Goal: Task Accomplishment & Management: Use online tool/utility

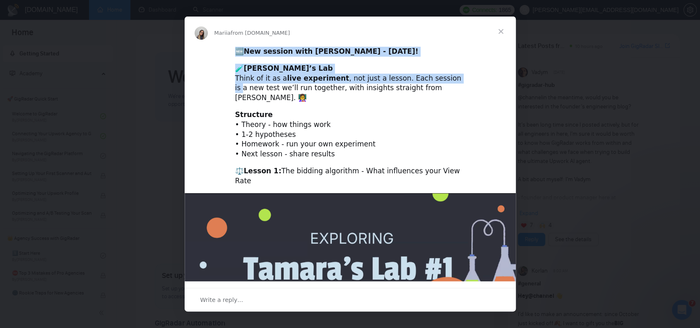
drag, startPoint x: 501, startPoint y: 30, endPoint x: 435, endPoint y: 80, distance: 82.7
click at [435, 80] on div "Mariia from [DOMAIN_NAME] 🆕 New session with [PERSON_NAME] - [DATE]! 🧪 [PERSON_…" at bounding box center [350, 164] width 331 height 295
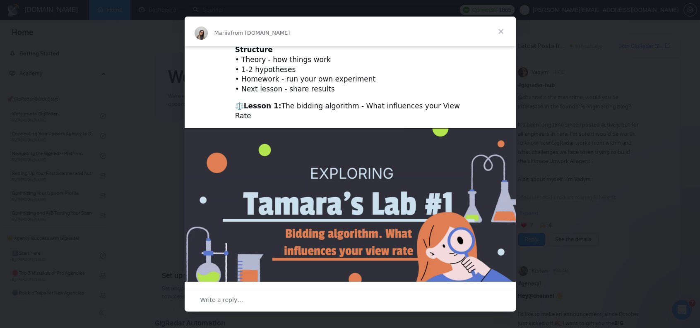
scroll to position [165, 0]
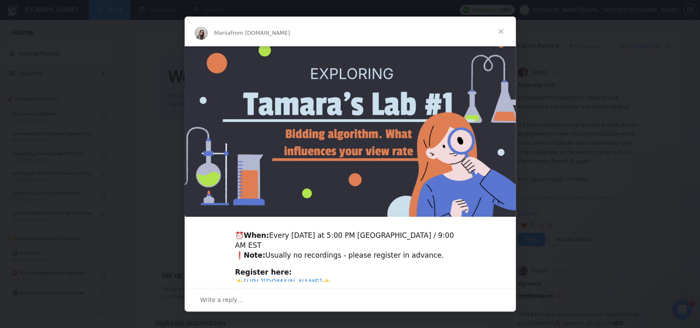
click at [543, 63] on div "Intercom messenger" at bounding box center [350, 164] width 700 height 328
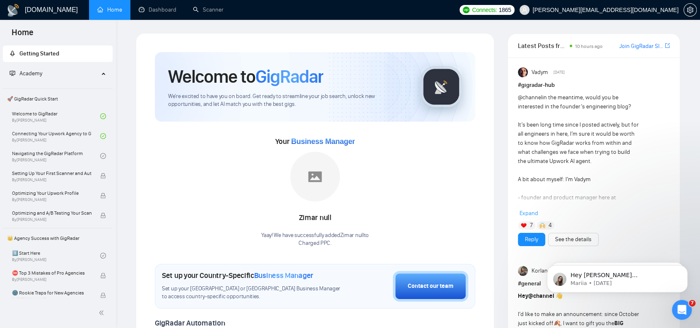
scroll to position [0, 0]
drag, startPoint x: 223, startPoint y: 9, endPoint x: 220, endPoint y: 21, distance: 12.7
click at [223, 9] on link "Scanner" at bounding box center [208, 9] width 31 height 7
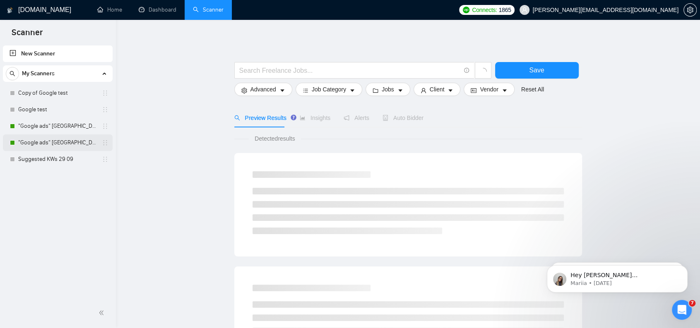
click at [55, 141] on link ""Google ads" [GEOGRAPHIC_DATA]" at bounding box center [57, 143] width 79 height 17
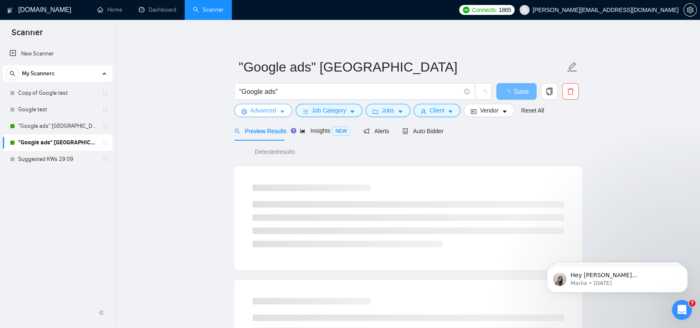
click at [283, 110] on icon "caret-down" at bounding box center [282, 112] width 6 height 6
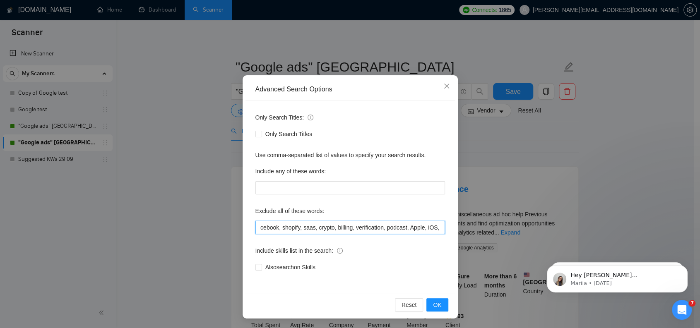
scroll to position [0, 370]
drag, startPoint x: 417, startPoint y: 230, endPoint x: 541, endPoint y: 231, distance: 124.6
click at [541, 231] on div "Advanced Search Options Only Search Titles: Only Search Titles Use comma-separa…" at bounding box center [350, 164] width 700 height 328
type input "ecommerce, e-commerce, spanish, meta, full-time, full time, suspended, suspensi…"
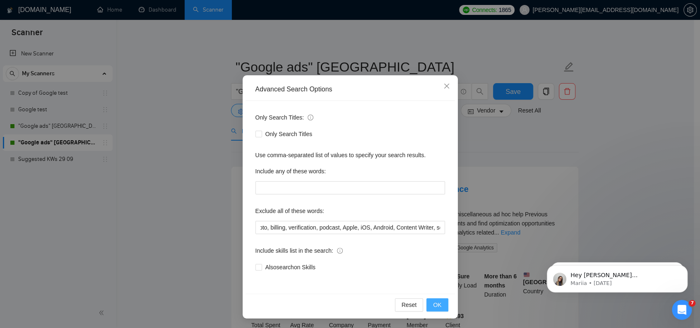
scroll to position [0, 0]
click at [433, 301] on span "OK" at bounding box center [437, 304] width 8 height 9
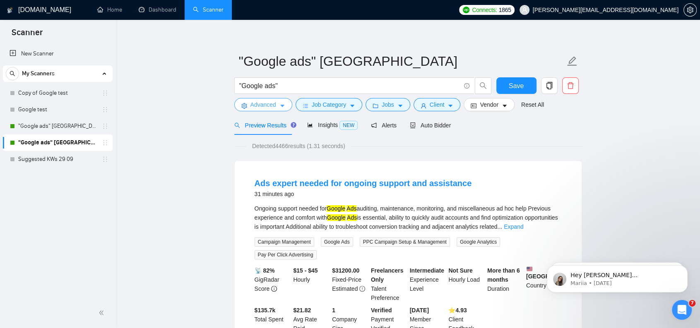
scroll to position [41, 0]
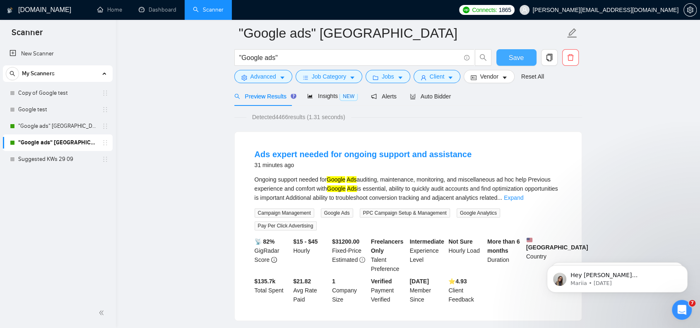
click at [519, 63] on button "Save" at bounding box center [516, 57] width 40 height 17
